Goal: Information Seeking & Learning: Learn about a topic

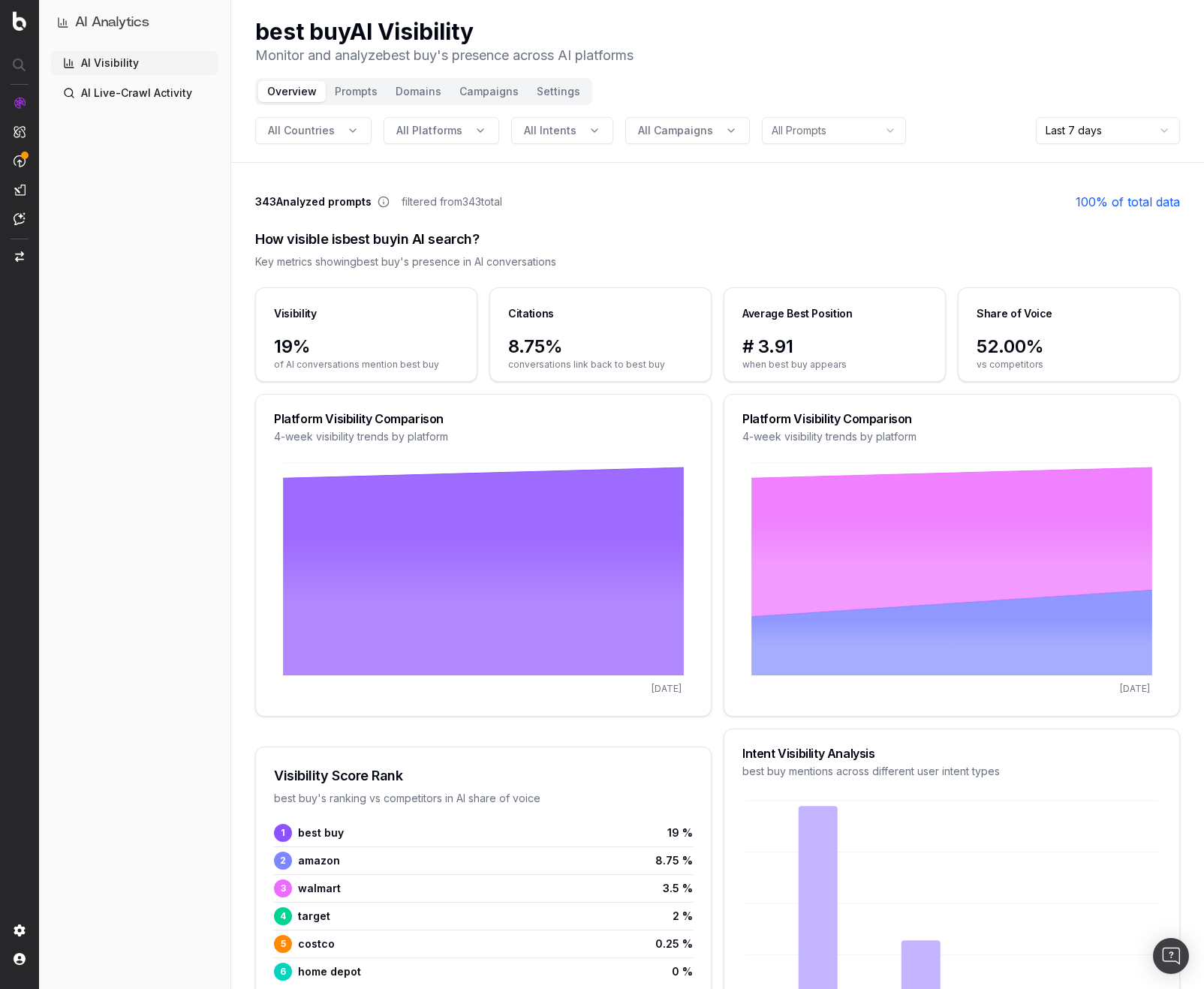
click at [344, 88] on button "Prompts" at bounding box center [357, 91] width 61 height 21
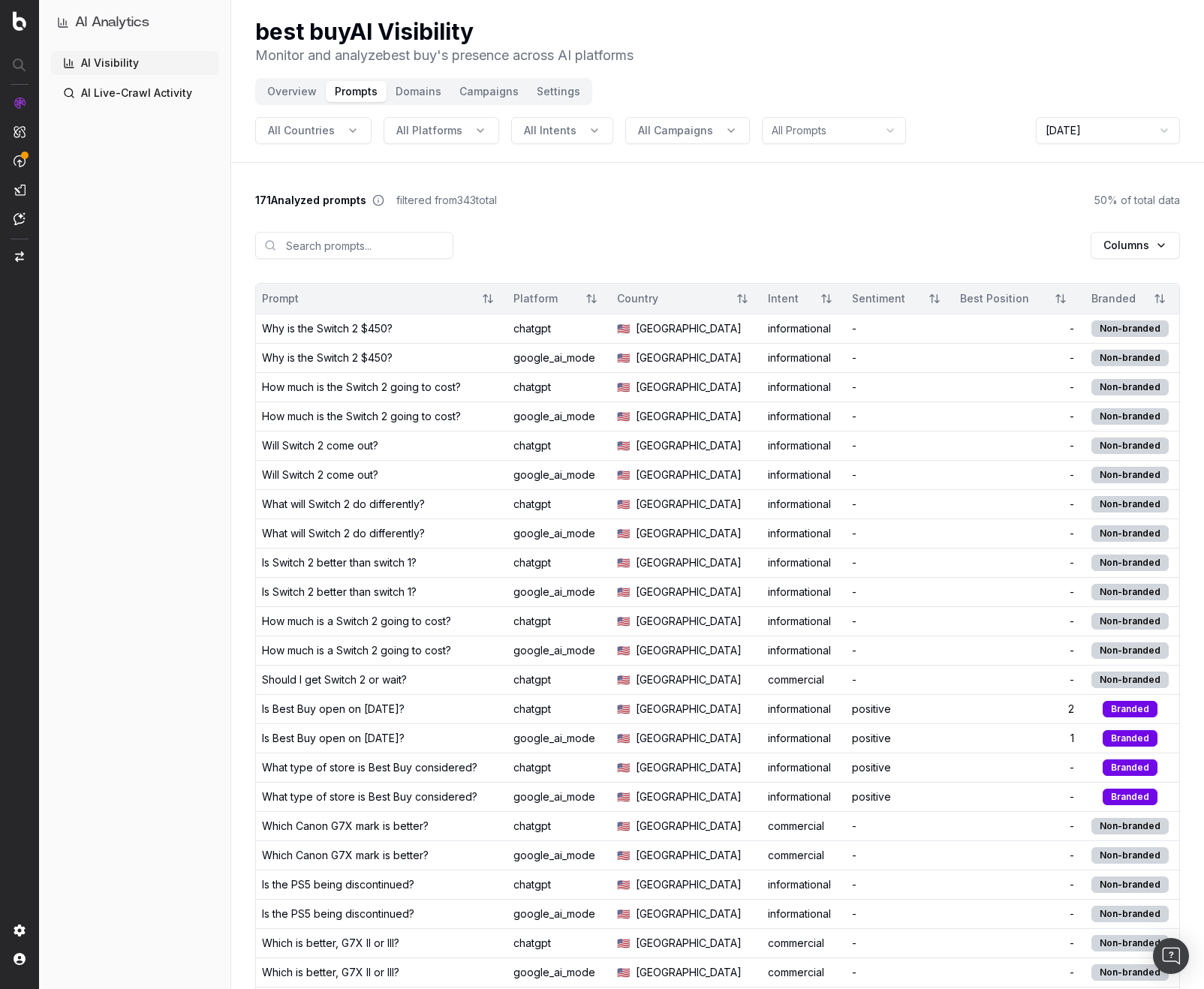
click at [402, 90] on button "Domains" at bounding box center [418, 91] width 64 height 21
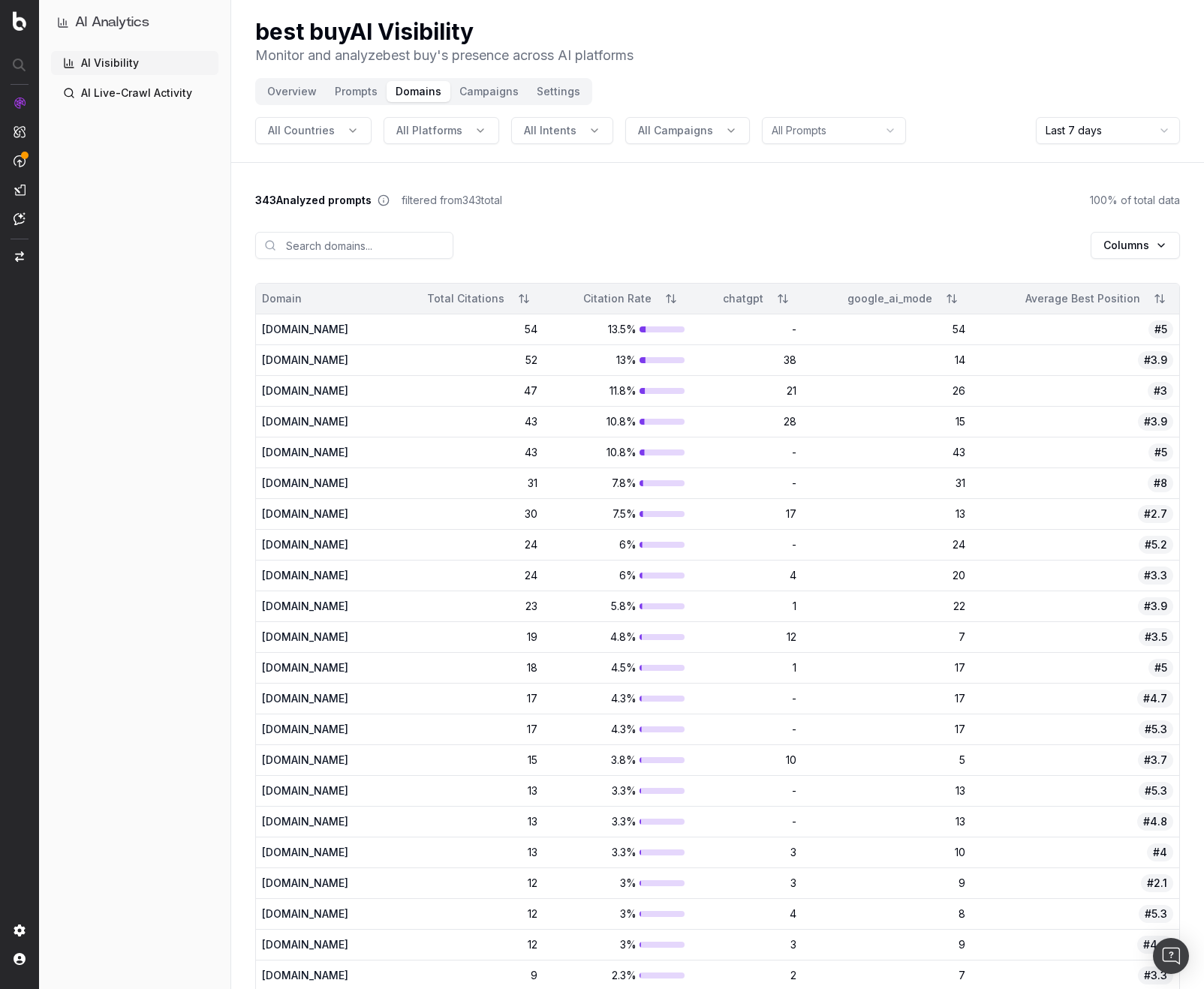
click at [1090, 140] on html "AI Analytics AI Visibility AI Live-Crawl Activity best buy AI Visibility Monito…" at bounding box center [602, 494] width 1204 height 989
click at [481, 92] on button "Campaigns" at bounding box center [489, 91] width 78 height 21
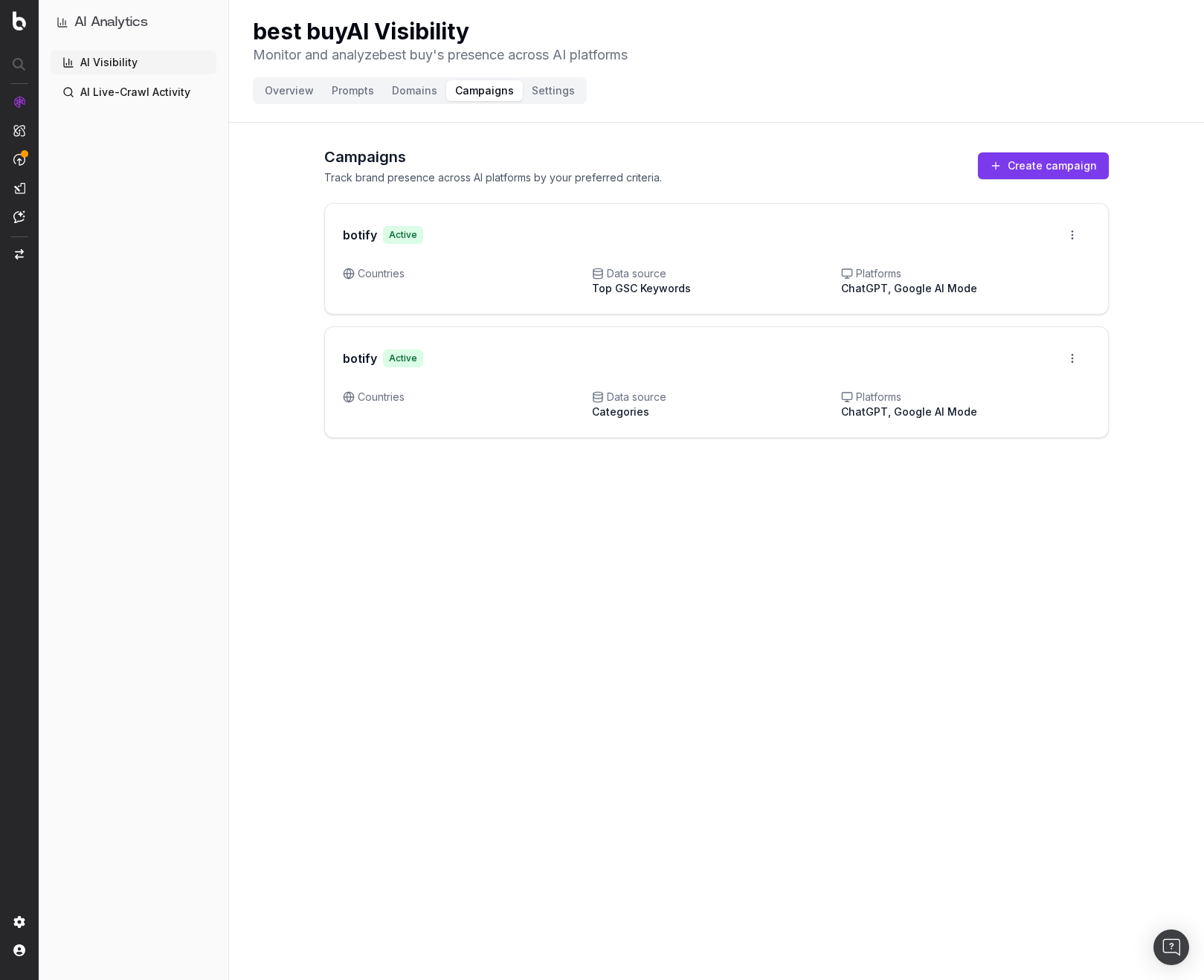
click at [420, 93] on button "Domains" at bounding box center [414, 90] width 63 height 20
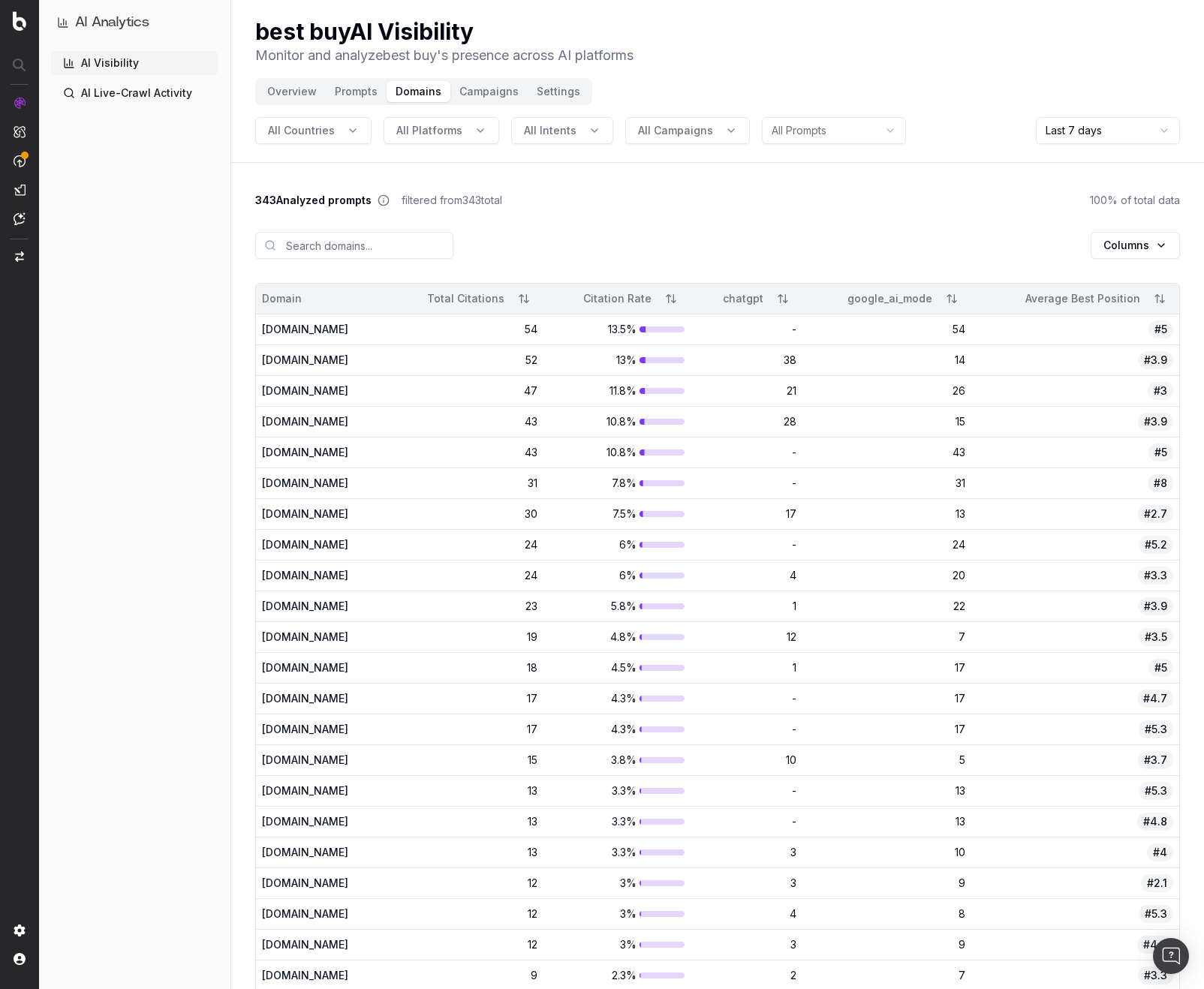
click at [343, 87] on button "Prompts" at bounding box center [357, 91] width 61 height 21
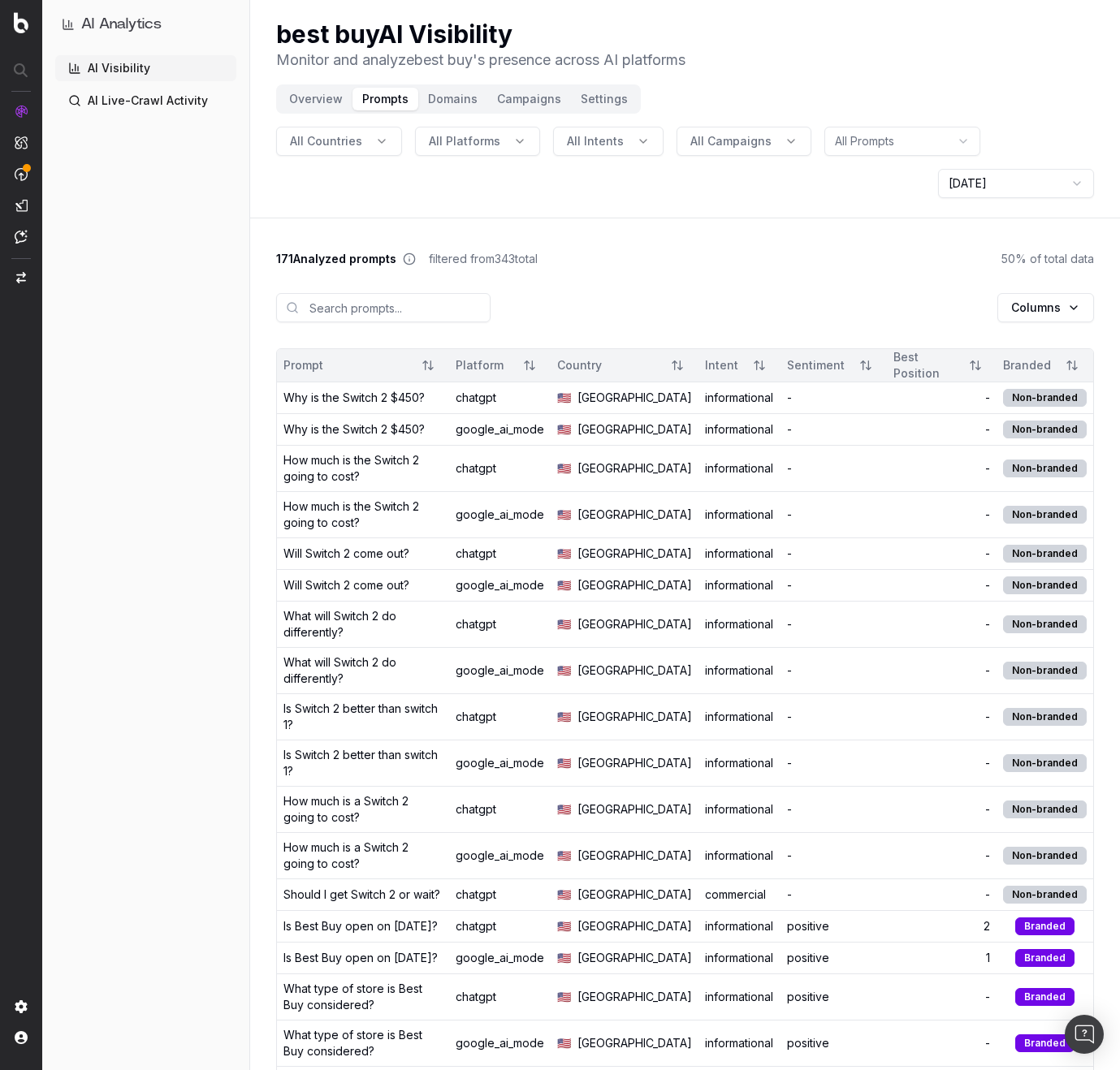
click at [336, 103] on button "Overview" at bounding box center [316, 98] width 73 height 22
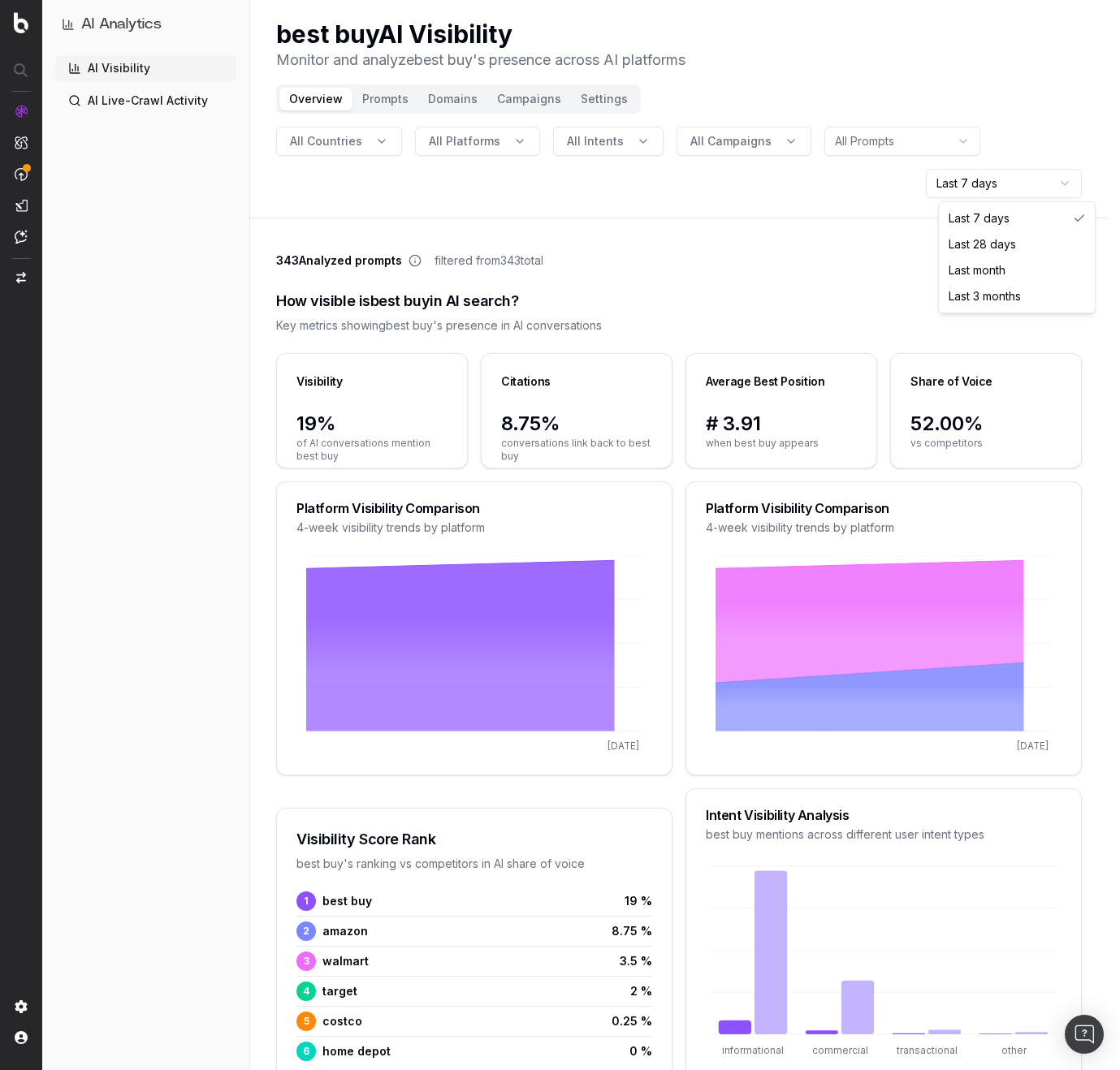
click at [1038, 175] on html "AI Analytics AI Visibility AI Live-Crawl Activity best buy AI Visibility Monito…" at bounding box center [560, 535] width 1120 height 1070
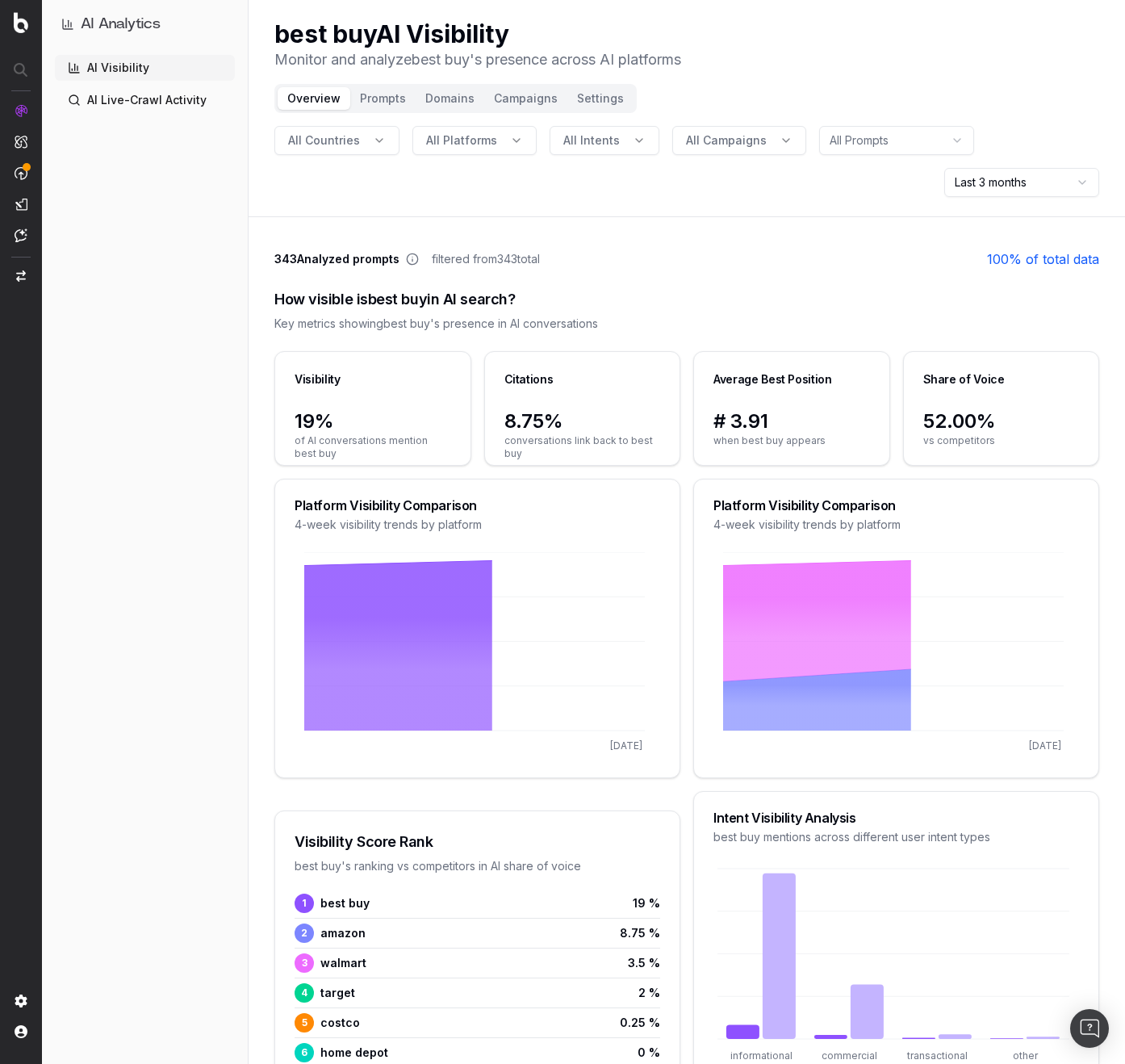
click at [1005, 181] on html "AI Analytics AI Visibility AI Live-Crawl Activity best buy AI Visibility Monito…" at bounding box center [562, 532] width 1125 height 1064
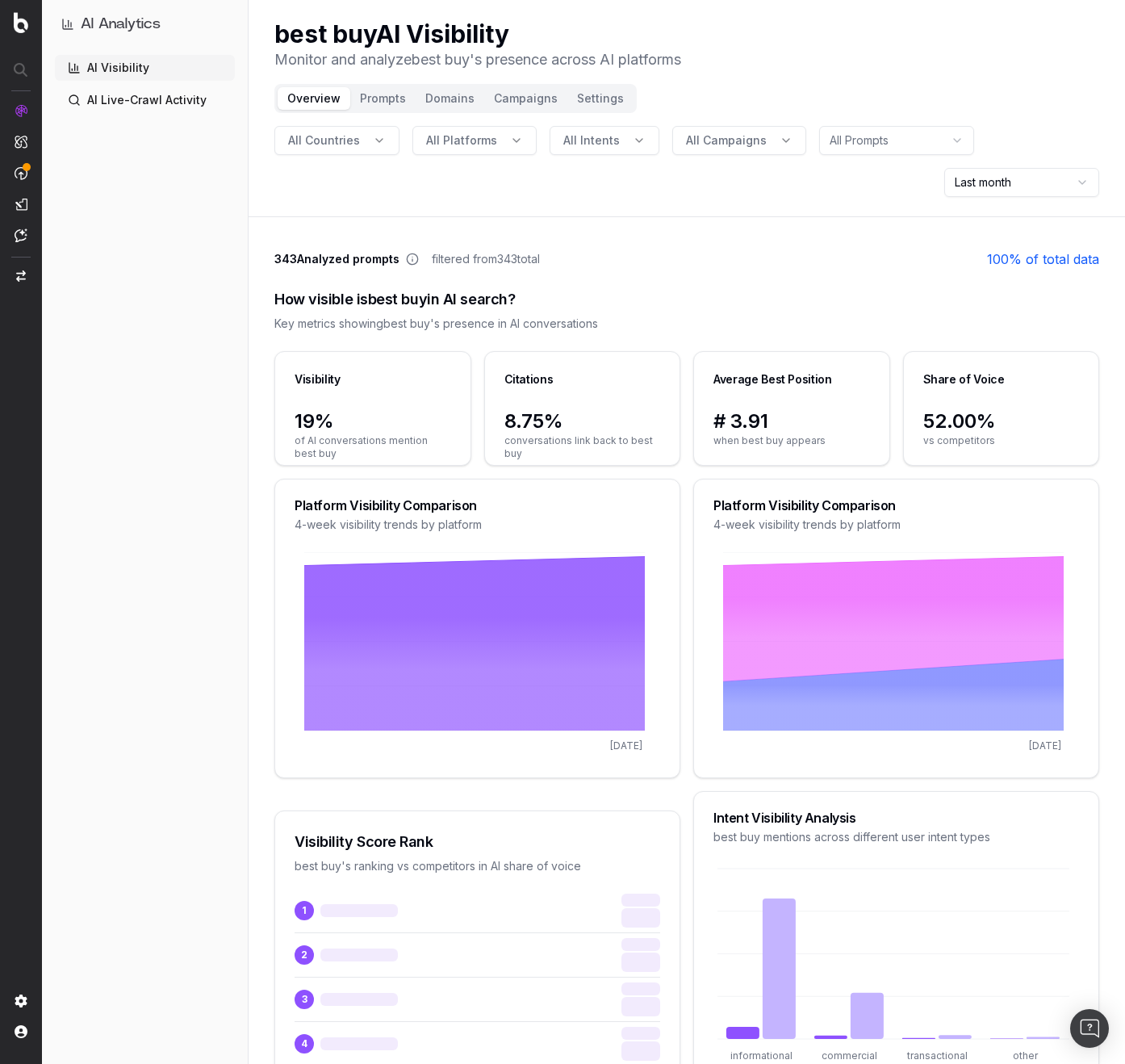
click at [994, 186] on html "AI Analytics AI Visibility AI Live-Crawl Activity best buy AI Visibility Monito…" at bounding box center [562, 532] width 1125 height 1064
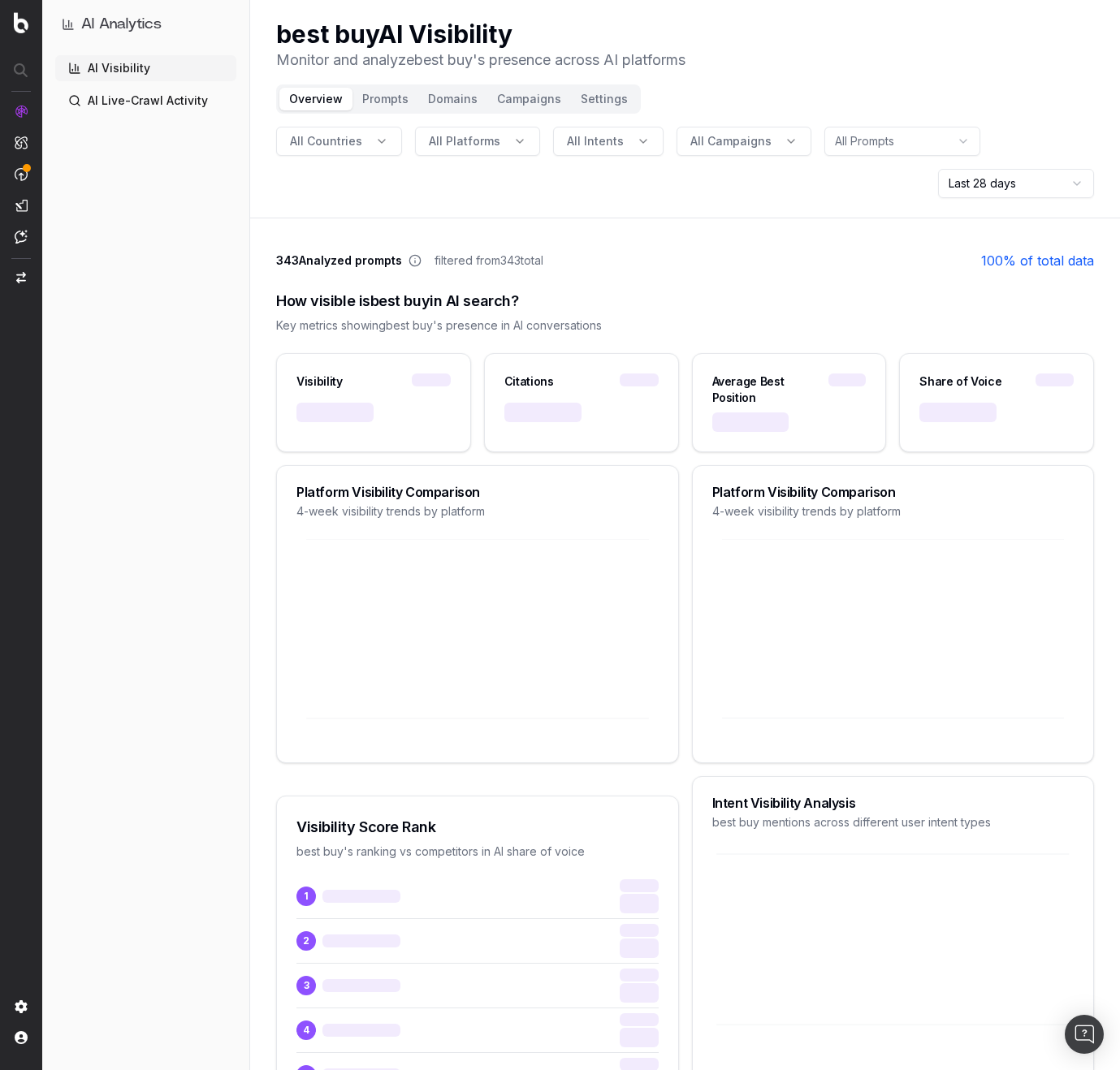
click at [1001, 184] on html "AI Analytics AI Visibility AI Live-Crawl Activity best buy AI Visibility Monito…" at bounding box center [560, 535] width 1120 height 1070
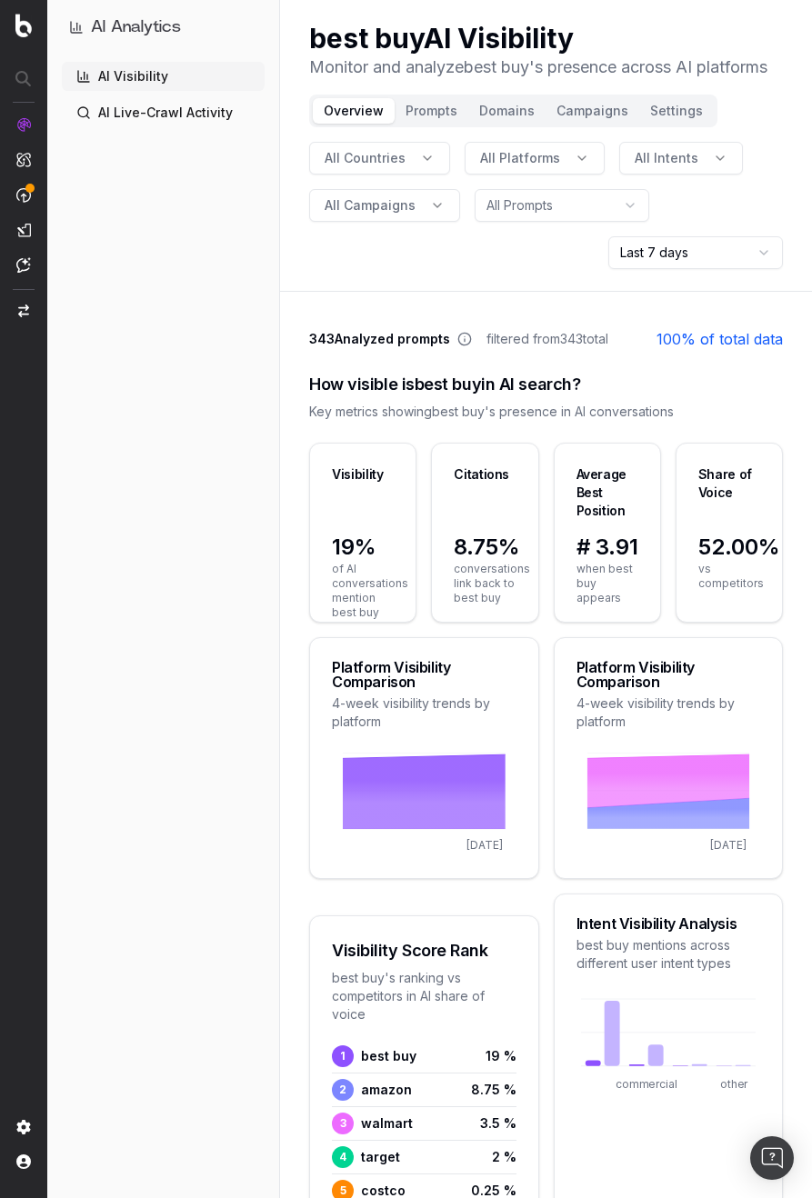
click at [391, 283] on header "best buy AI Visibility Monitor and analyze best buy 's presence across AI platf…" at bounding box center [546, 146] width 532 height 292
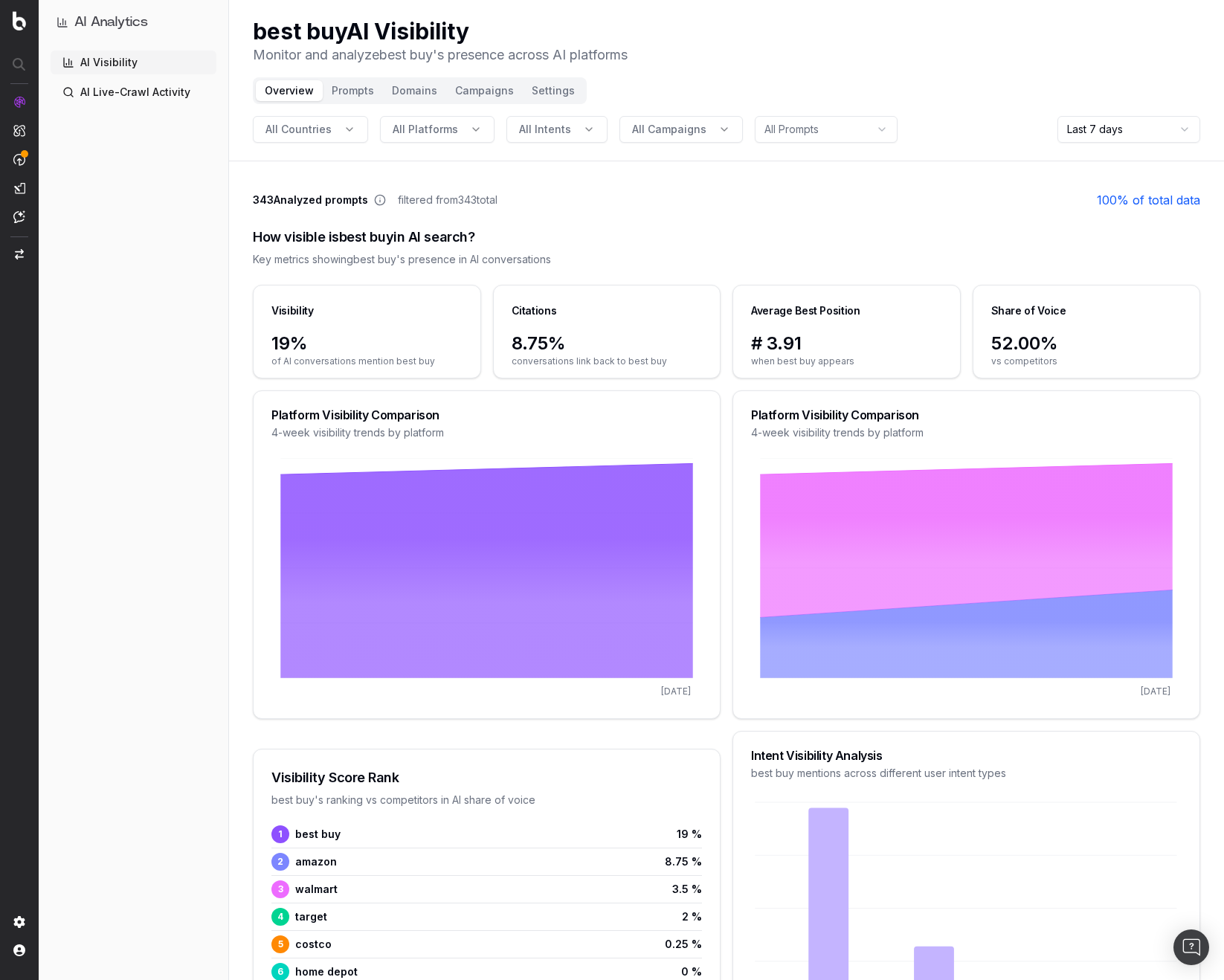
click at [823, 207] on div "343 Analyzed prompts filtered from 343 total 100 % of total data" at bounding box center [727, 200] width 947 height 18
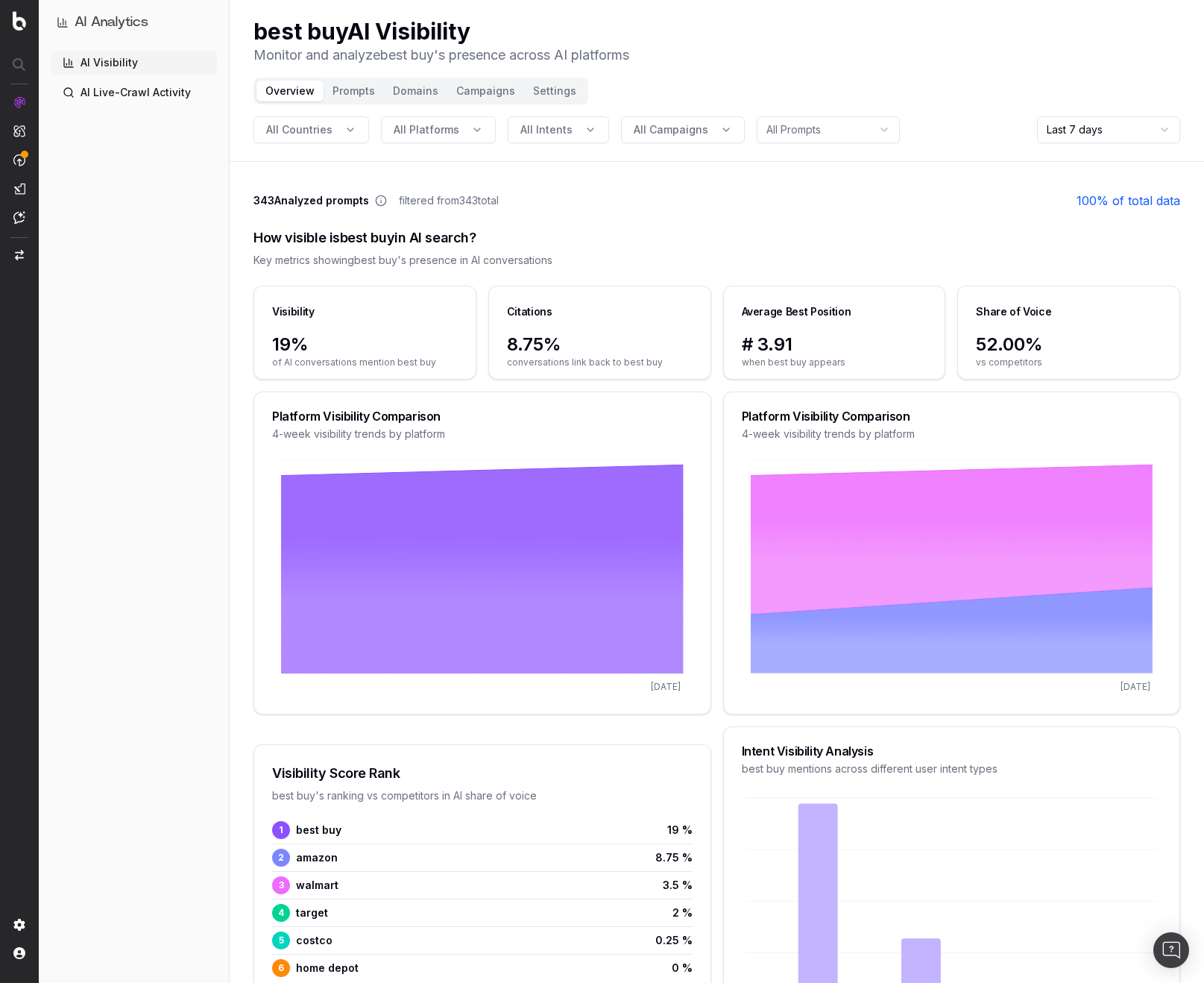
click at [376, 98] on button "Prompts" at bounding box center [354, 90] width 61 height 21
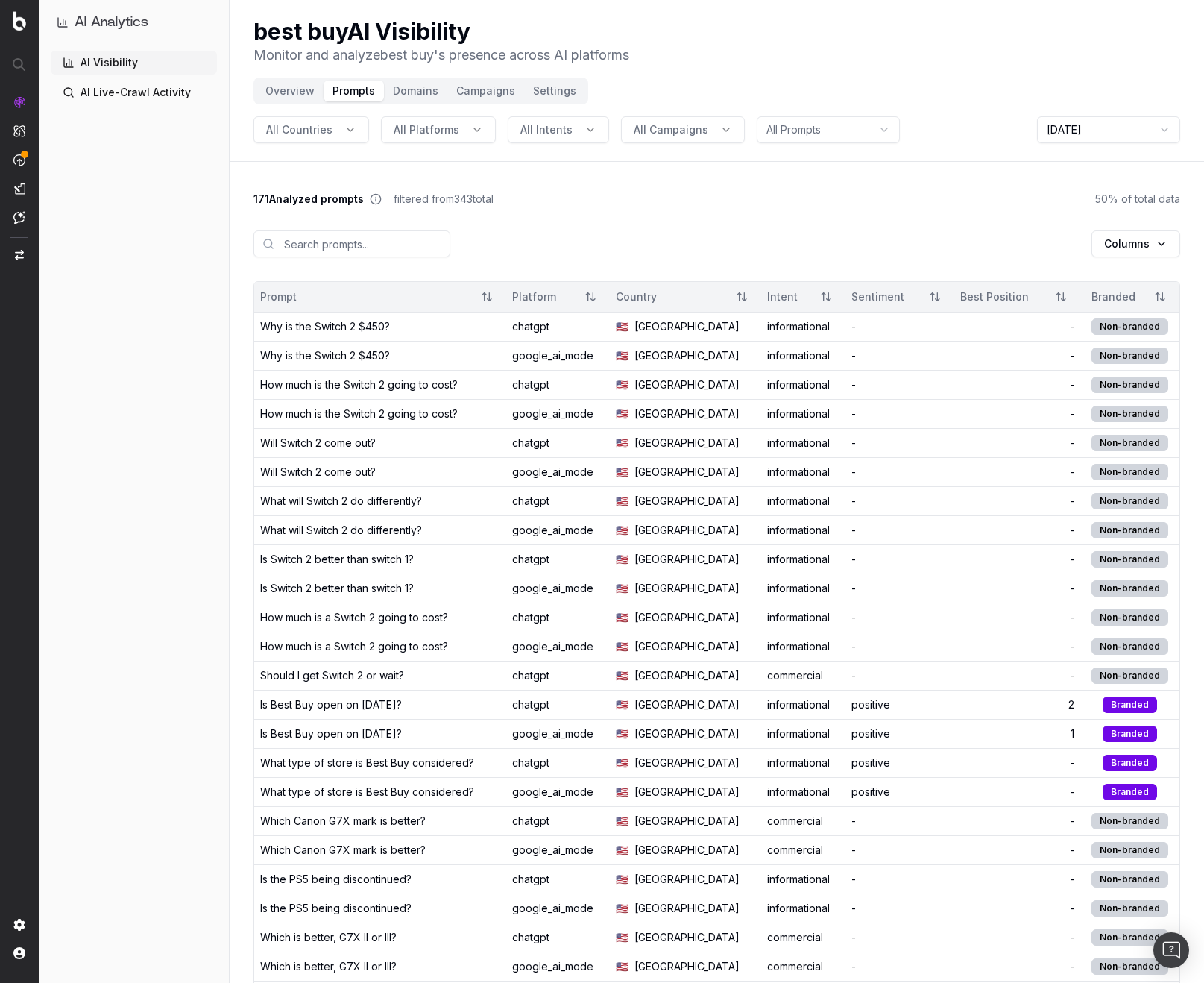
click at [406, 87] on button "Domains" at bounding box center [415, 90] width 63 height 21
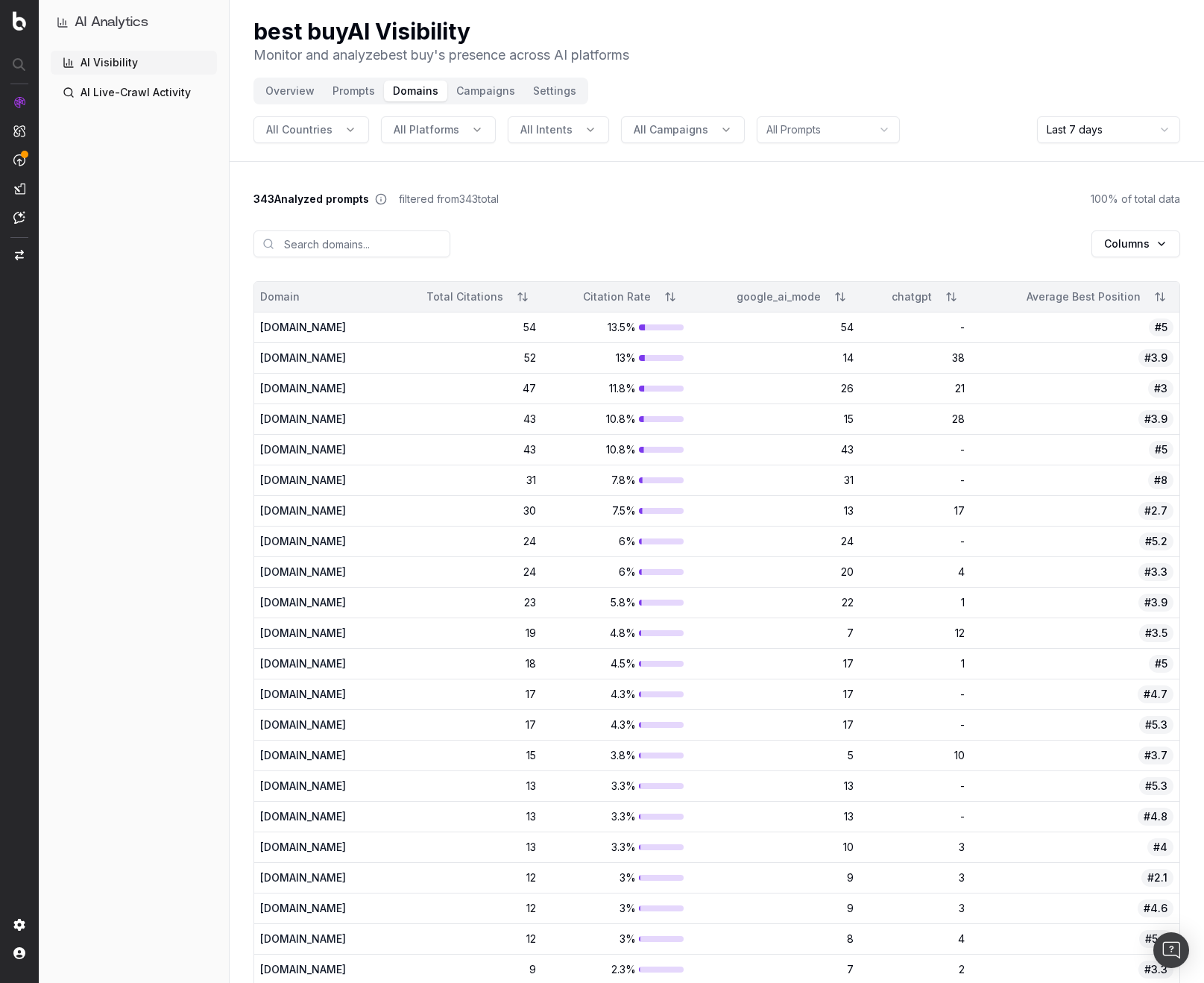
click at [467, 96] on button "Campaigns" at bounding box center [486, 90] width 77 height 21
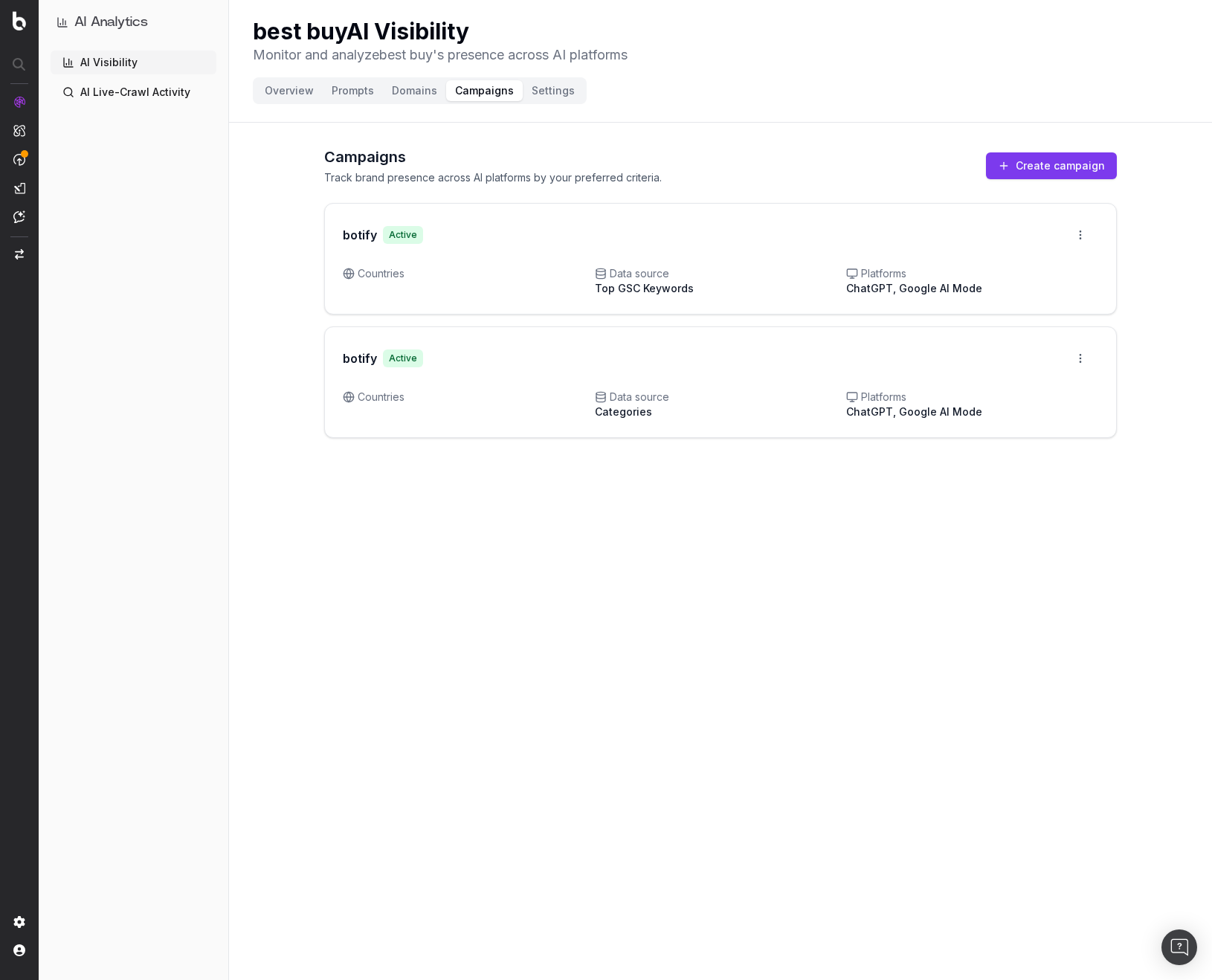
click at [412, 92] on button "Domains" at bounding box center [414, 90] width 63 height 20
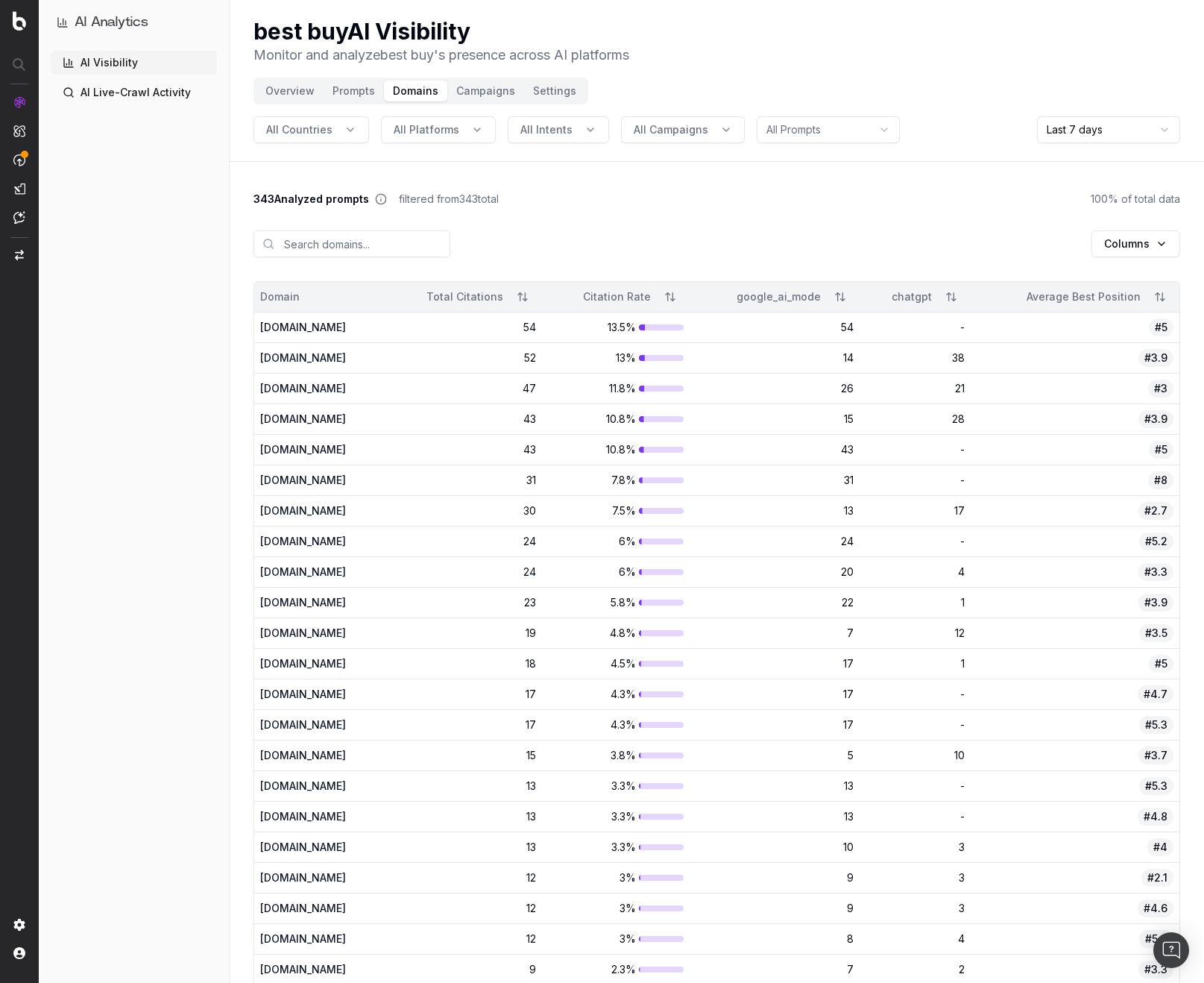
click at [597, 222] on div "Columns" at bounding box center [717, 244] width 927 height 75
drag, startPoint x: 610, startPoint y: 209, endPoint x: 589, endPoint y: 181, distance: 35.0
drag, startPoint x: 399, startPoint y: 197, endPoint x: 587, endPoint y: 194, distance: 188.0
click at [587, 194] on div "343 Analyzed prompts filtered from 343 total 100 % of total data" at bounding box center [717, 199] width 927 height 15
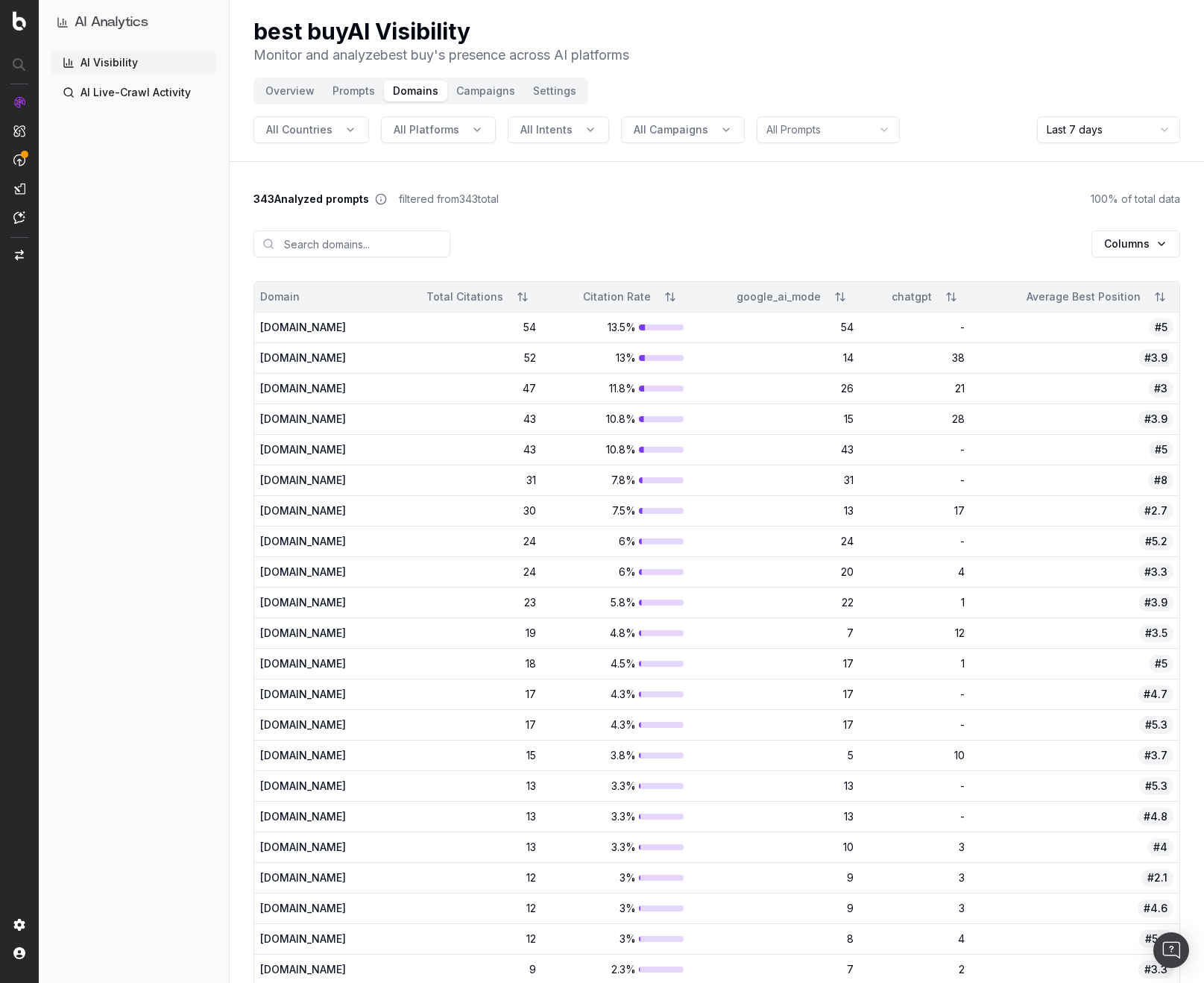
click at [587, 193] on div "343 Analyzed prompts filtered from 343 total 100 % of total data" at bounding box center [717, 199] width 927 height 15
click at [636, 144] on header "best buy AI Visibility Monitor and analyze best buy 's presence across AI platf…" at bounding box center [717, 80] width 974 height 162
click at [654, 128] on span "All Campaigns" at bounding box center [671, 130] width 75 height 15
click at [654, 129] on span "All Campaigns" at bounding box center [671, 130] width 75 height 15
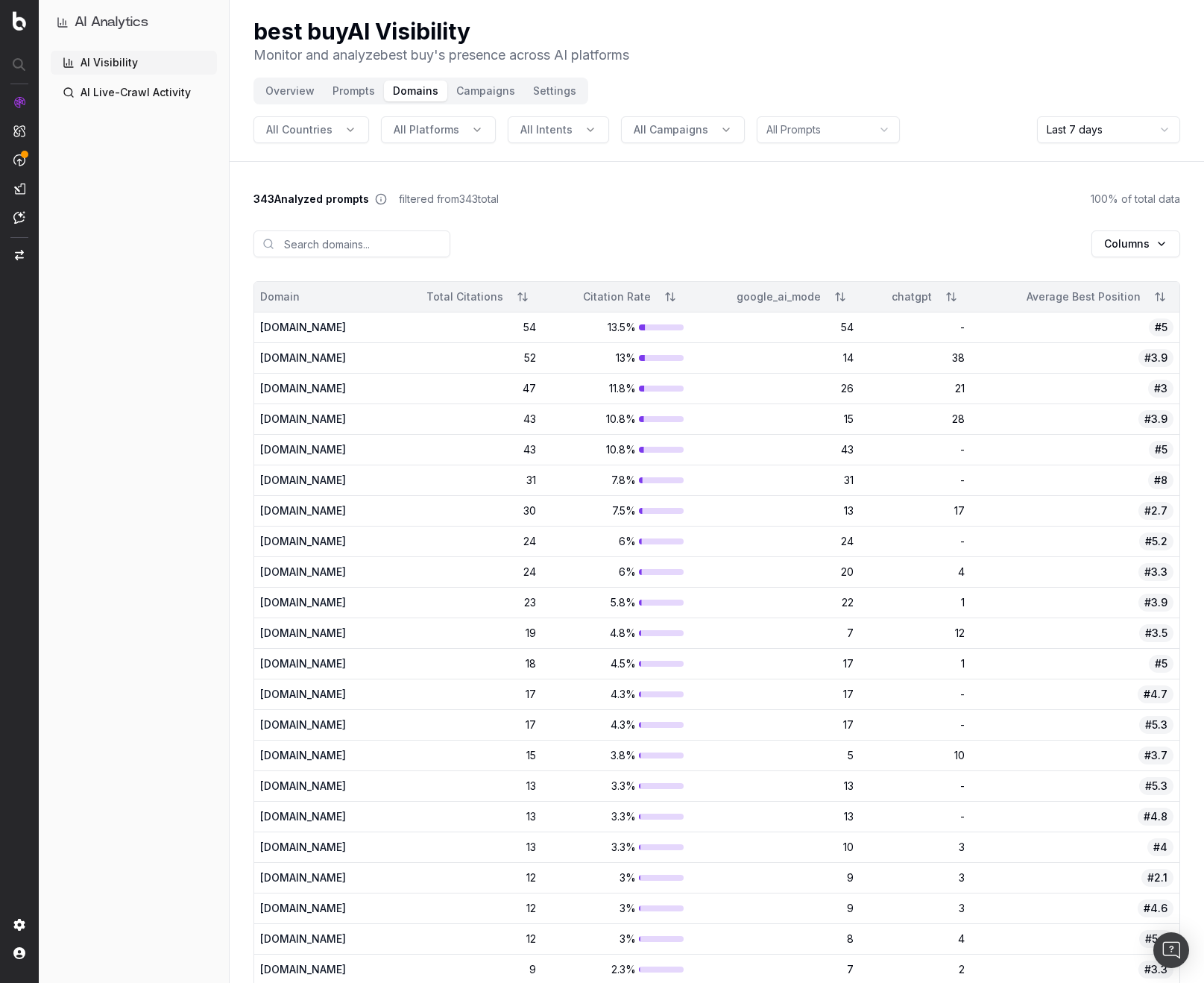
click at [464, 99] on button "Campaigns" at bounding box center [486, 90] width 77 height 21
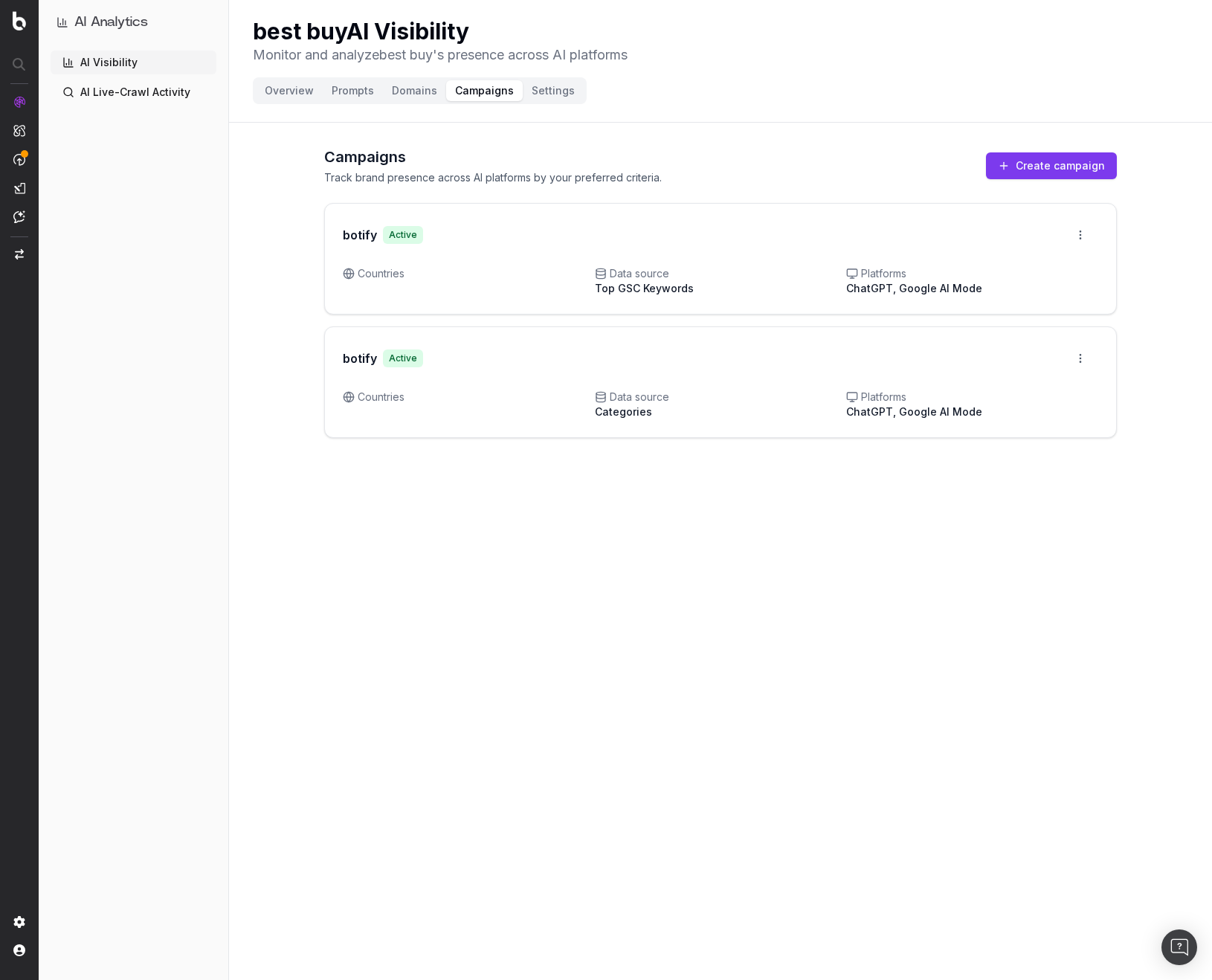
click at [1062, 258] on div "botify Active Open menu" at bounding box center [720, 235] width 791 height 62
click at [1082, 235] on html "AI Analytics AI Visibility AI Live-Crawl Activity best buy AI Visibility Monito…" at bounding box center [606, 490] width 1212 height 980
click at [707, 335] on html "AI Analytics AI Visibility AI Live-Crawl Activity best buy AI Visibility Monito…" at bounding box center [606, 490] width 1212 height 980
drag, startPoint x: 628, startPoint y: 148, endPoint x: 605, endPoint y: 139, distance: 24.7
click at [627, 147] on h2 "Campaigns" at bounding box center [492, 156] width 338 height 20
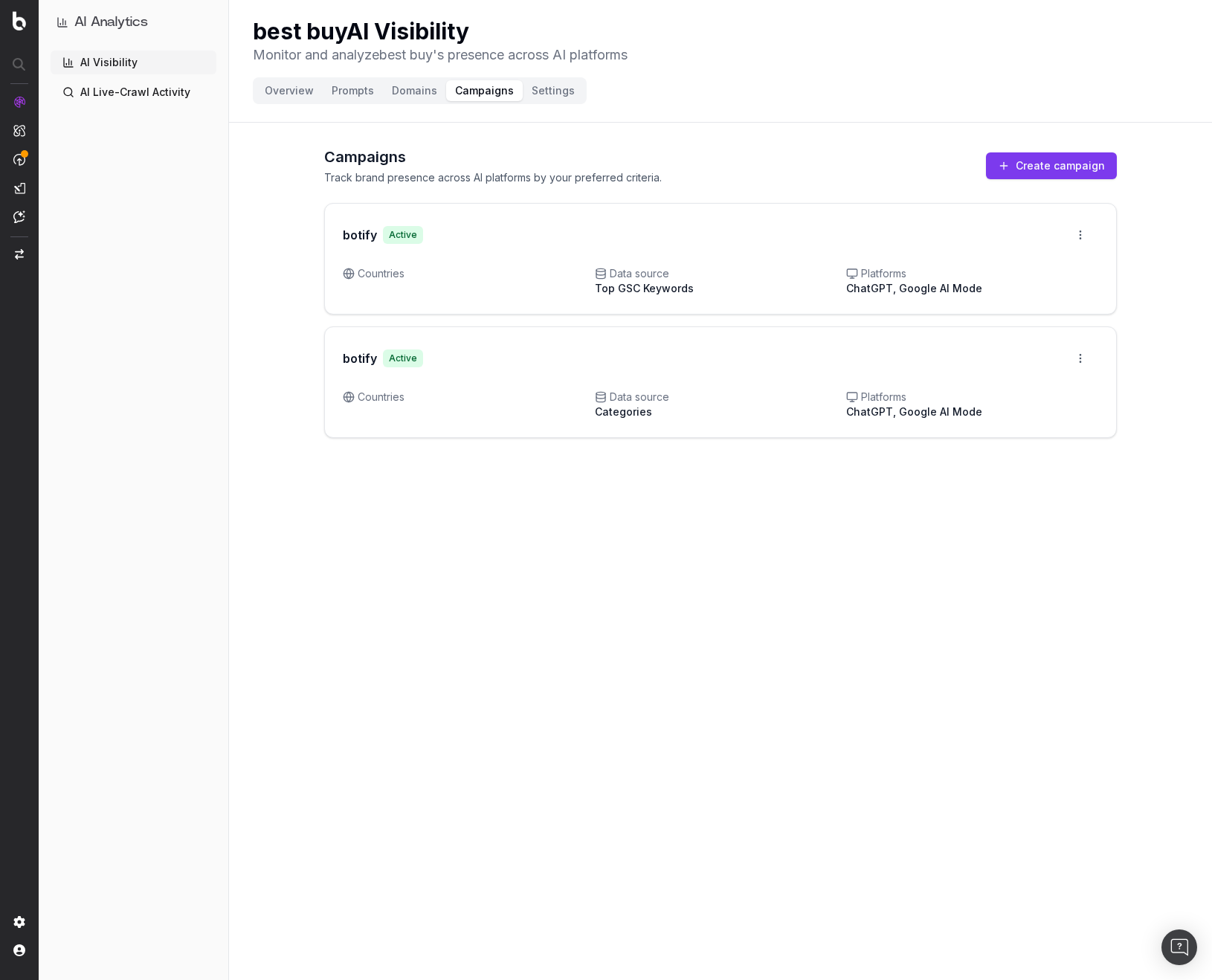
click at [408, 89] on button "Domains" at bounding box center [414, 90] width 63 height 20
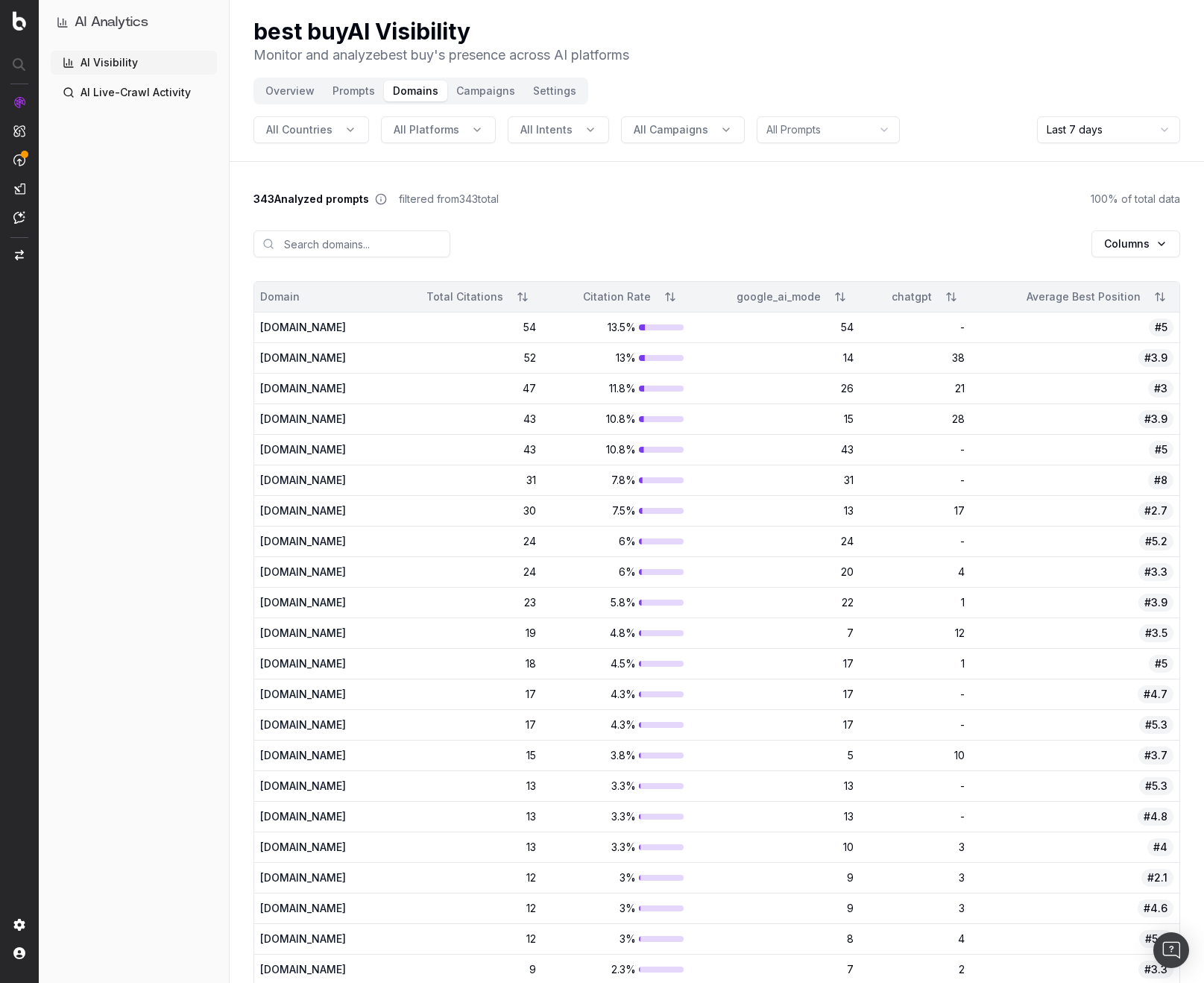
click at [659, 130] on span "All Campaigns" at bounding box center [671, 130] width 75 height 15
click at [661, 130] on span "All Campaigns" at bounding box center [671, 130] width 75 height 15
click at [700, 137] on button "All Campaigns" at bounding box center [682, 130] width 124 height 27
click at [924, 278] on div "Columns" at bounding box center [717, 244] width 927 height 75
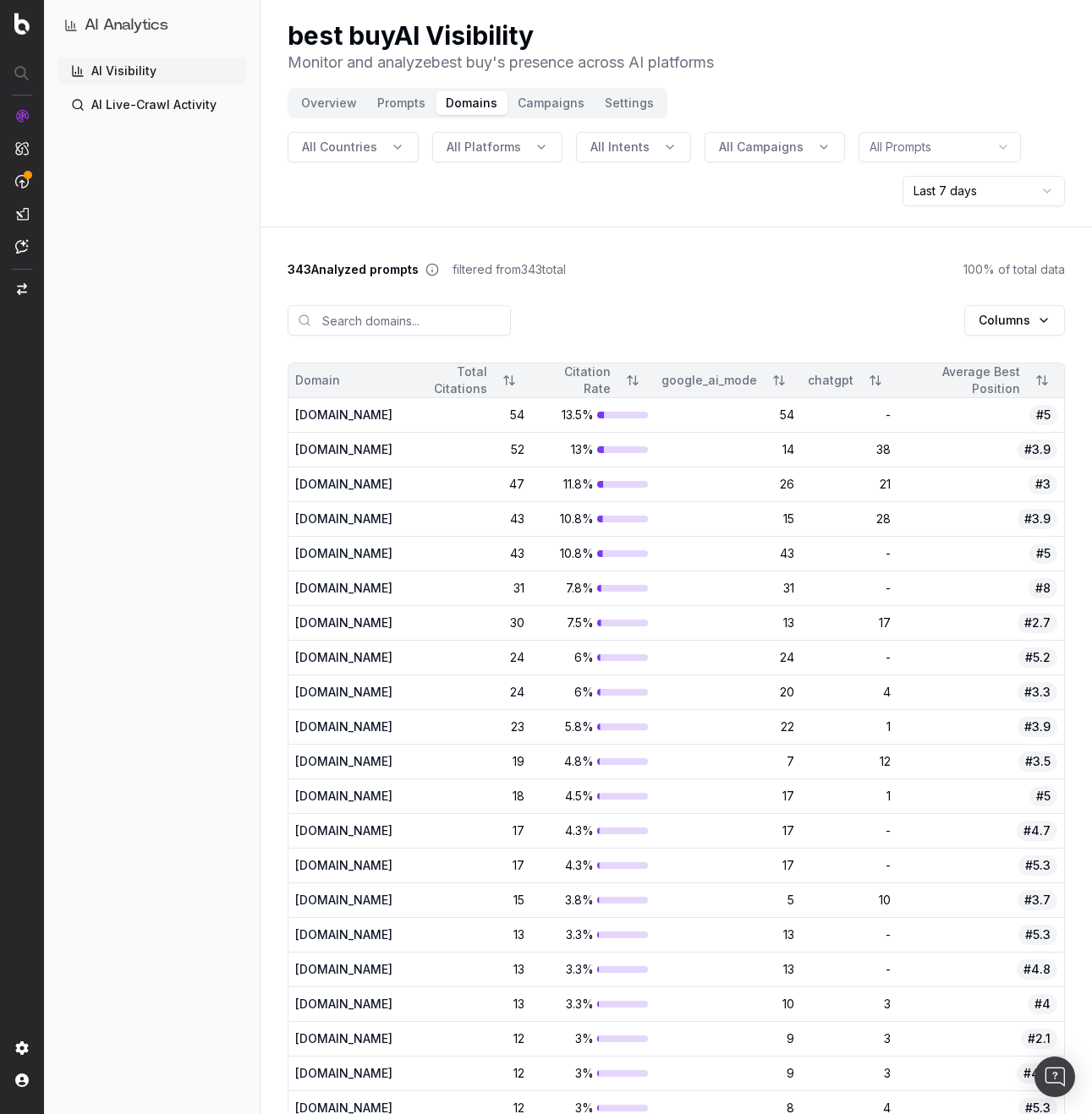
click at [999, 208] on header "best buy AI Visibility Monitor and analyze best buy 's presence across AI platf…" at bounding box center [676, 113] width 832 height 228
click at [1001, 193] on html "AI Analytics AI Visibility AI Live-Crawl Activity best buy AI Visibility Monito…" at bounding box center [546, 557] width 1092 height 1114
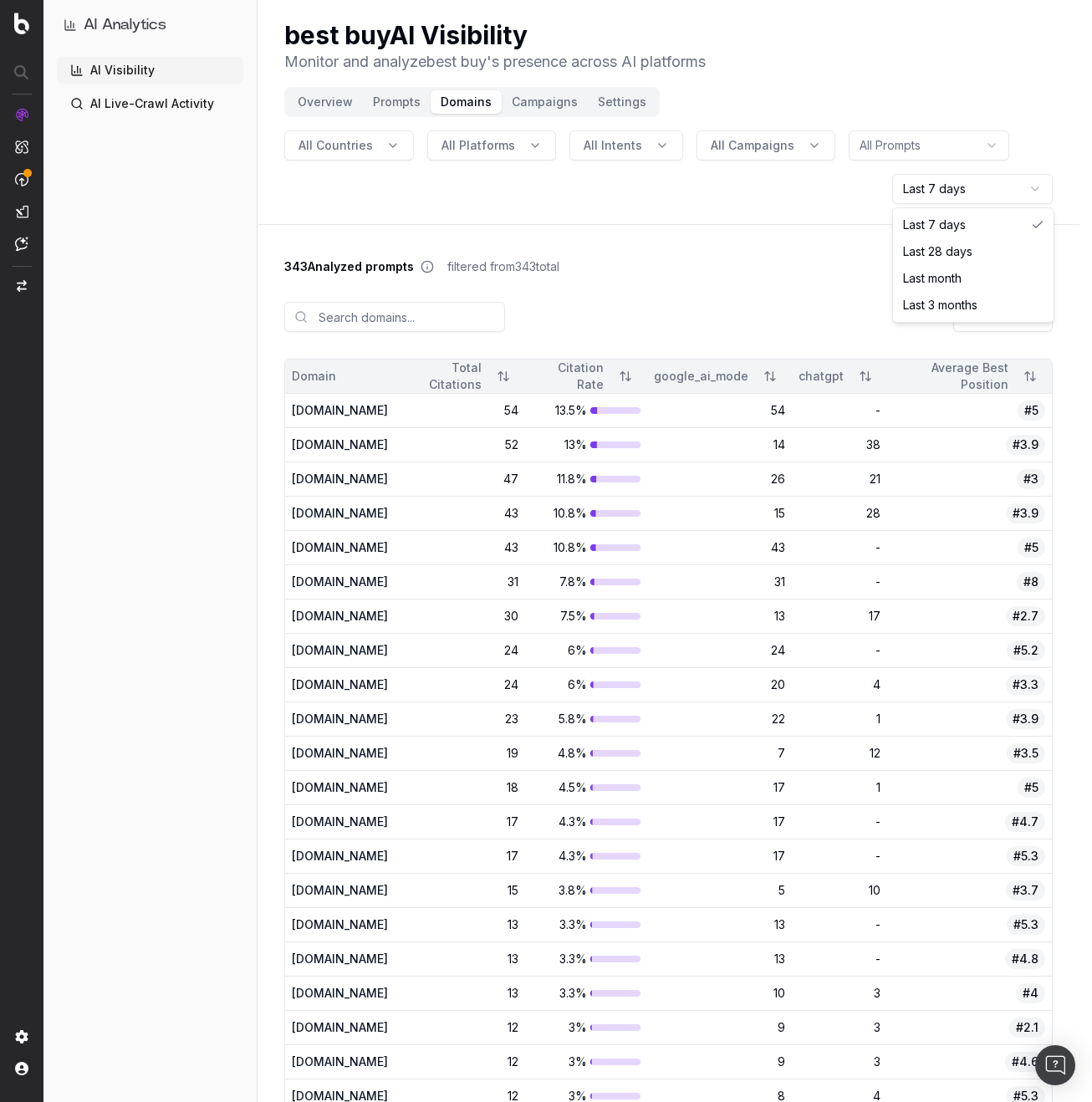
click at [802, 273] on html "AI Analytics AI Visibility AI Live-Crawl Activity best buy AI Visibility Monito…" at bounding box center [546, 551] width 1092 height 1102
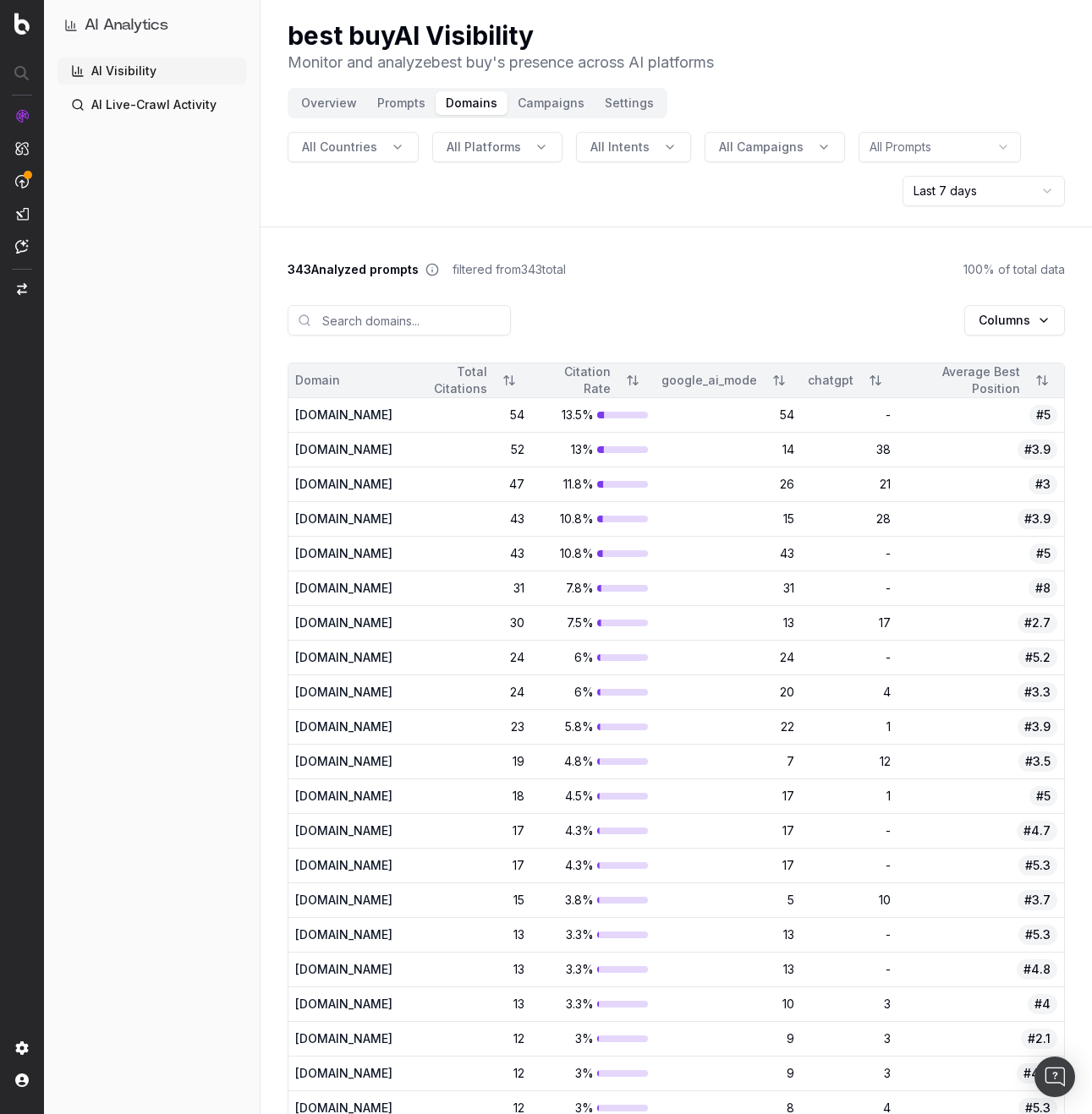
click at [1009, 183] on html "AI Analytics AI Visibility AI Live-Crawl Activity best buy AI Visibility Monito…" at bounding box center [546, 557] width 1092 height 1114
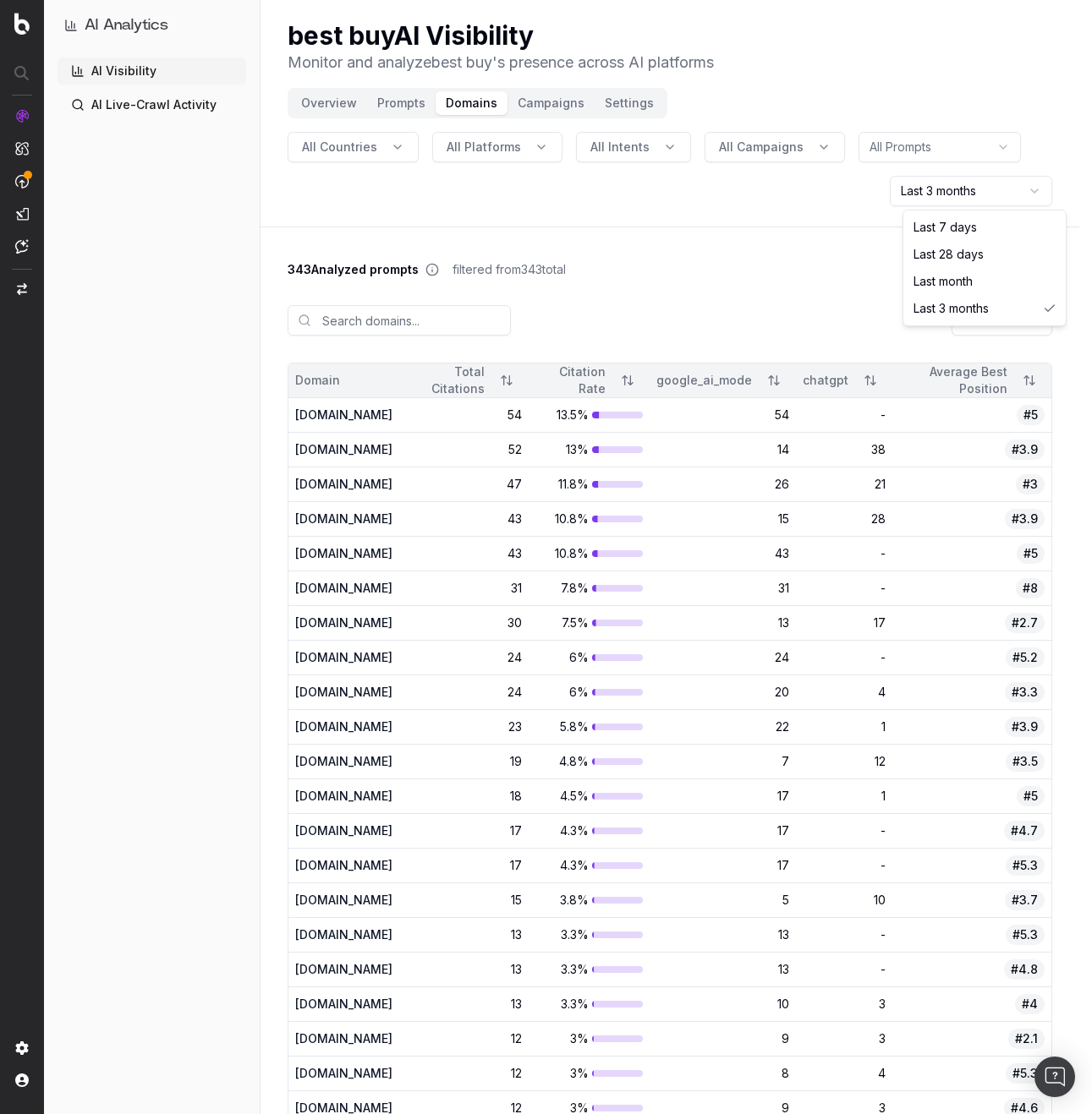
click at [969, 192] on html "AI Analytics AI Visibility AI Live-Crawl Activity best buy AI Visibility Monito…" at bounding box center [546, 557] width 1092 height 1114
